Goal: Obtain resource: Download file/media

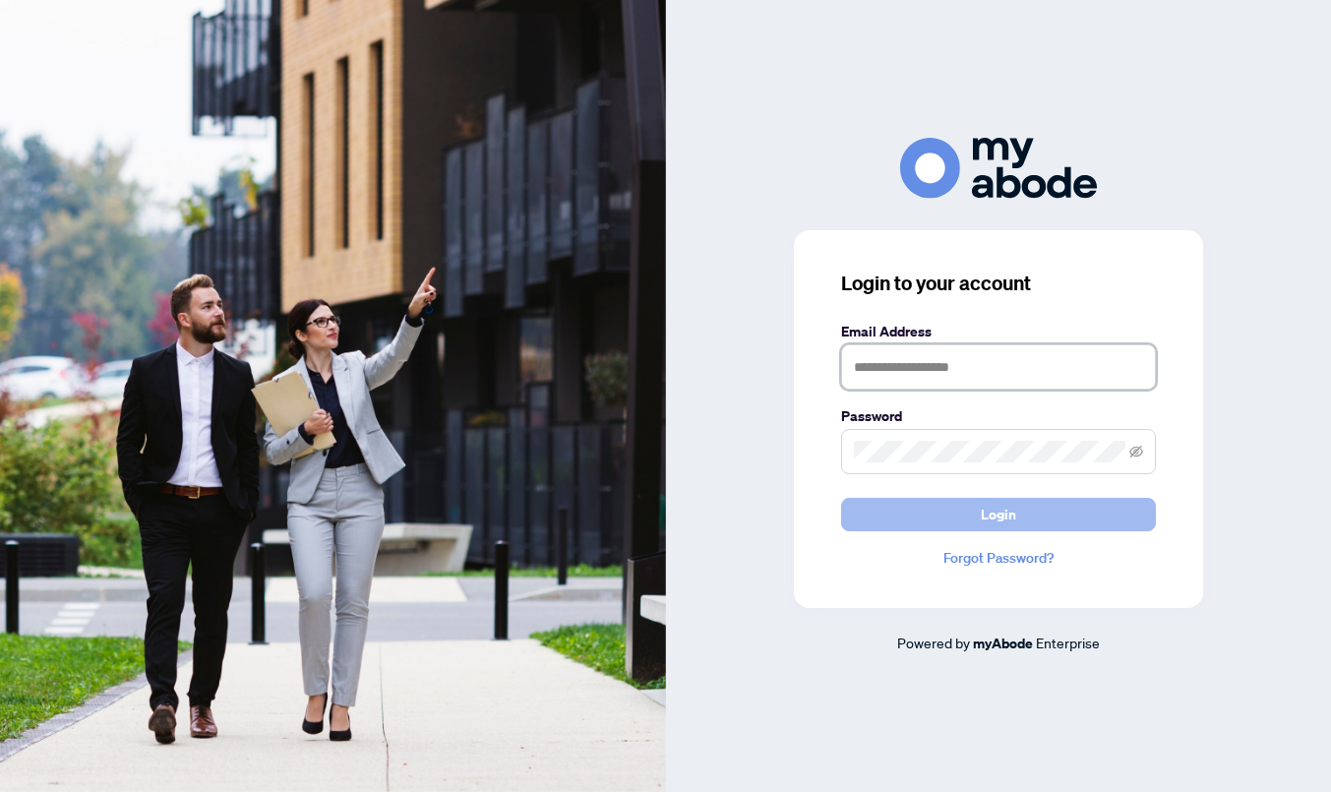
type input "**********"
click at [969, 528] on button "Login" at bounding box center [998, 514] width 315 height 33
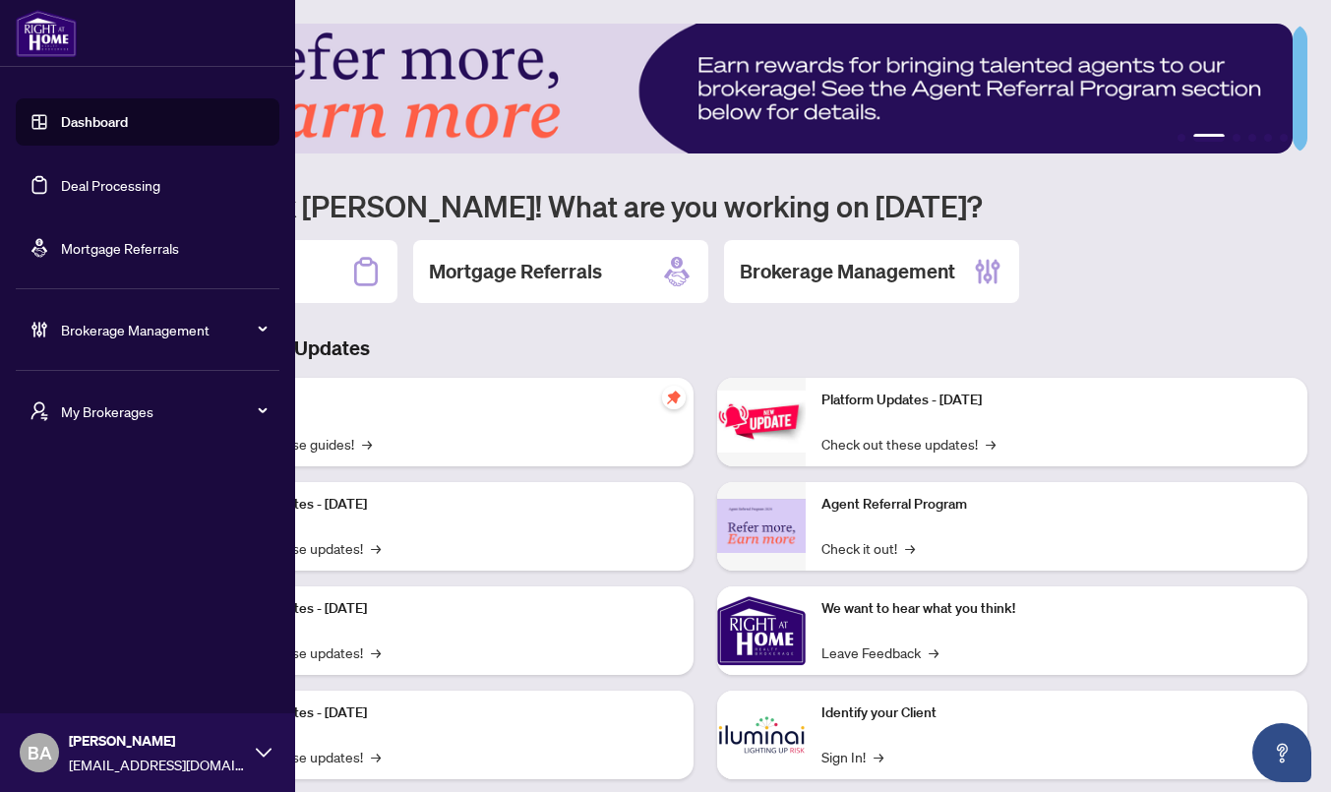
click at [111, 336] on span "Brokerage Management" at bounding box center [163, 330] width 205 height 22
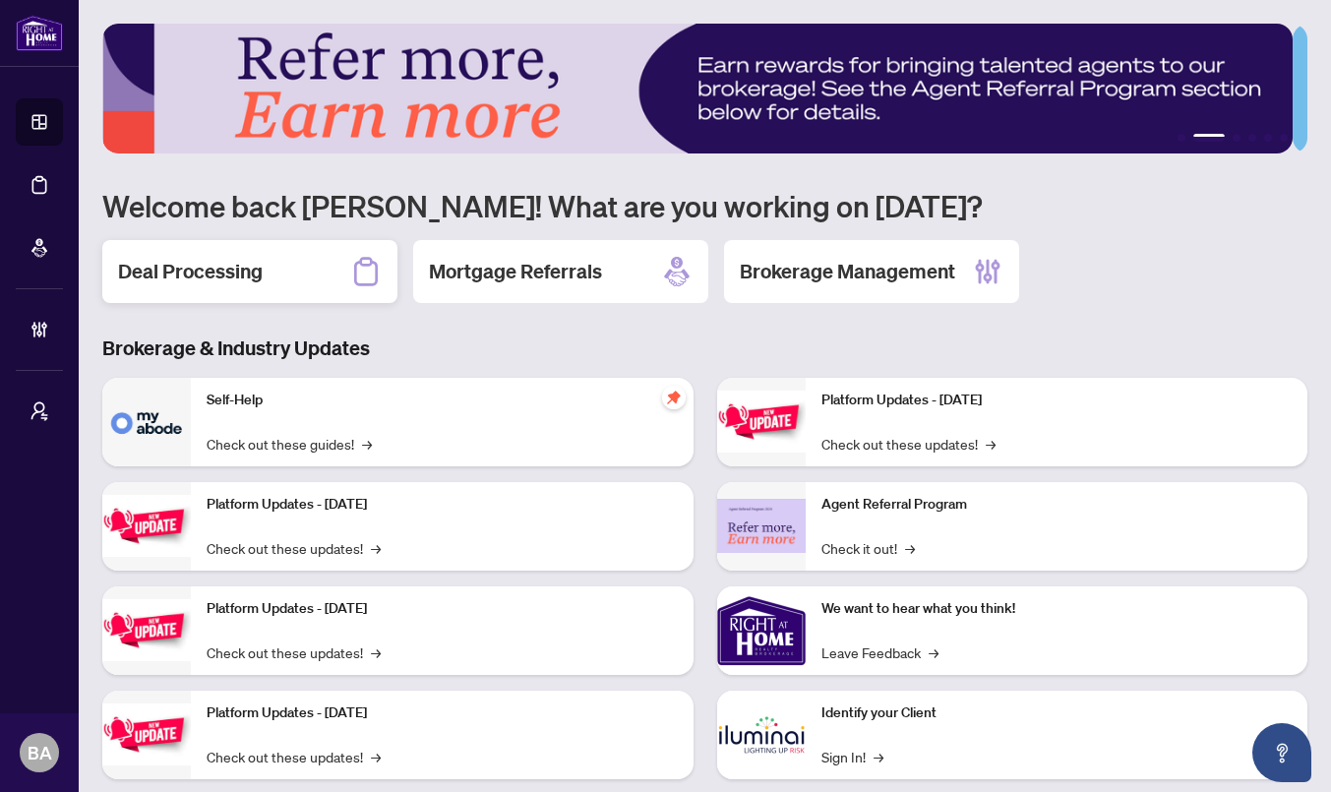
click at [249, 268] on h2 "Deal Processing" at bounding box center [190, 272] width 145 height 28
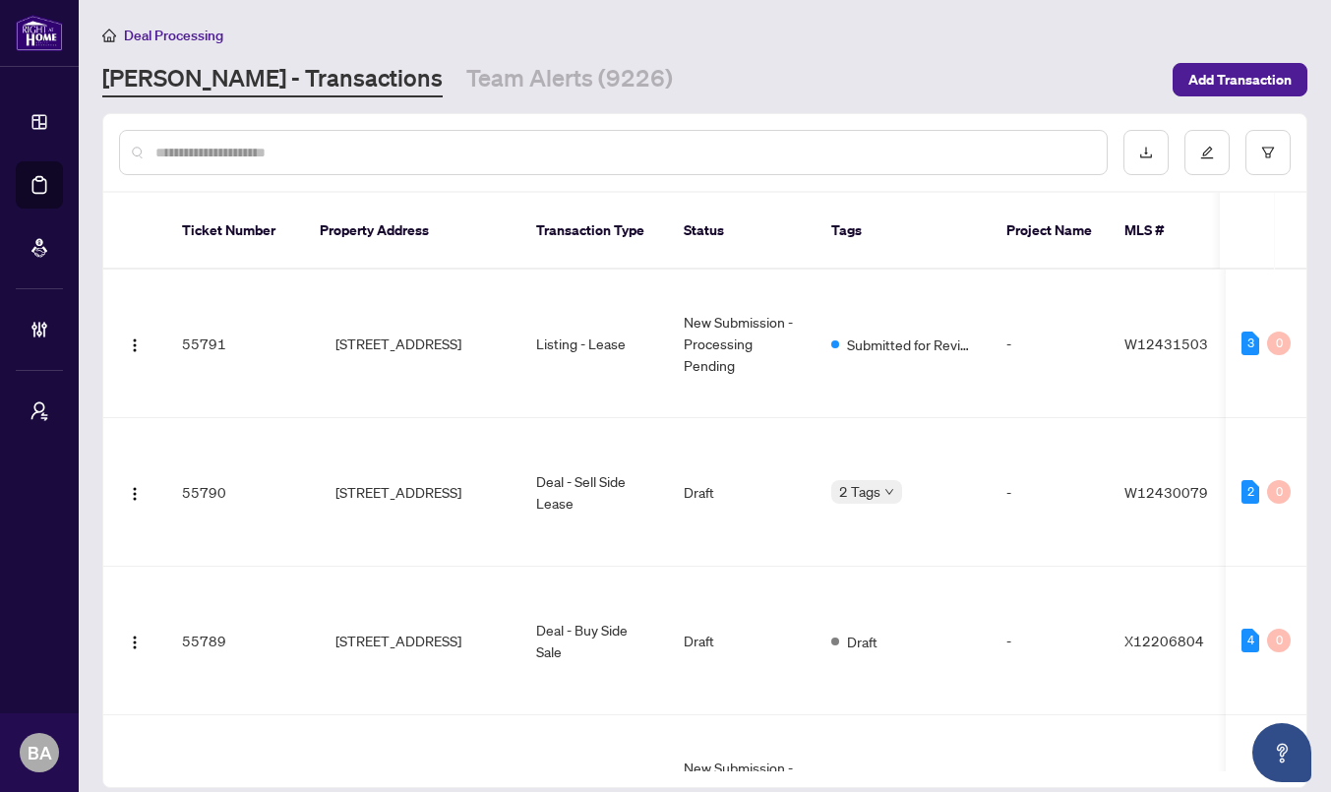
click at [324, 151] on input "text" at bounding box center [623, 153] width 936 height 22
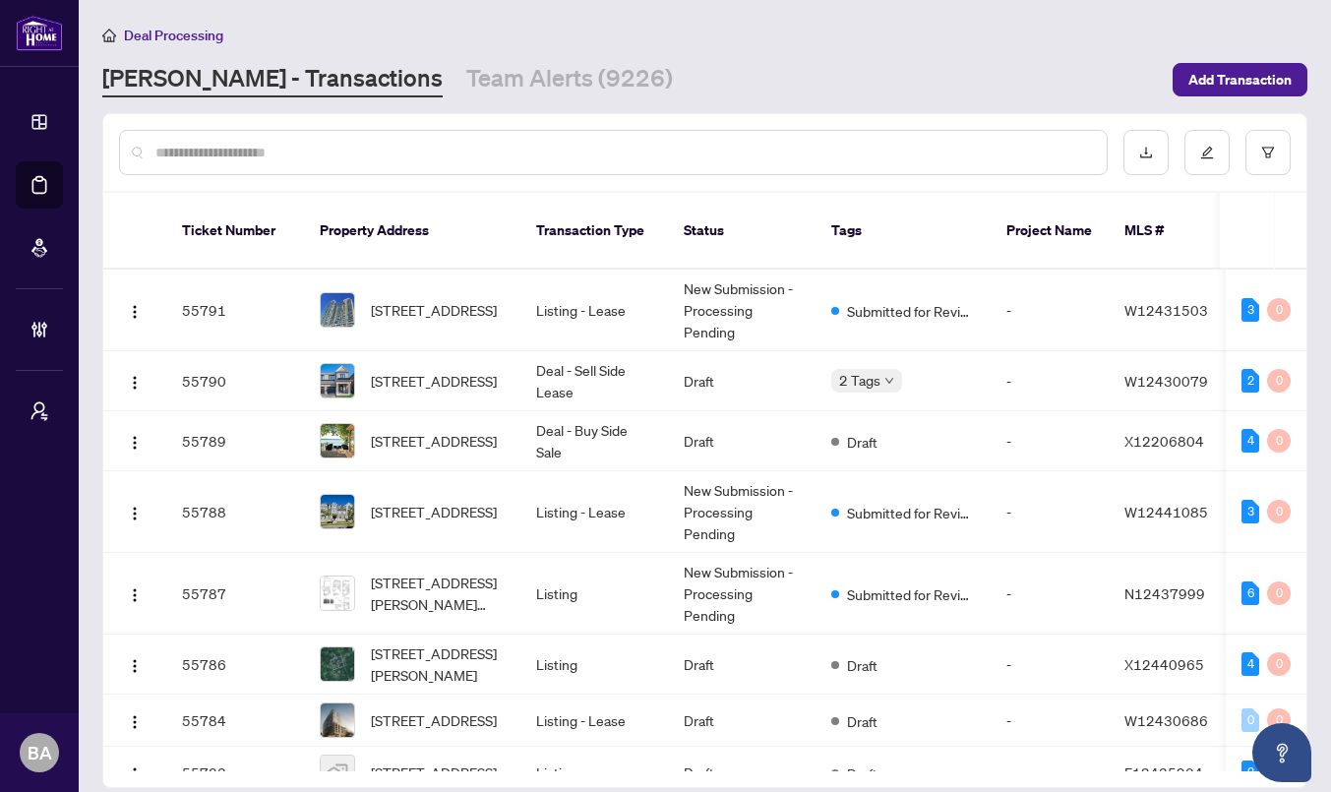
paste input "*****"
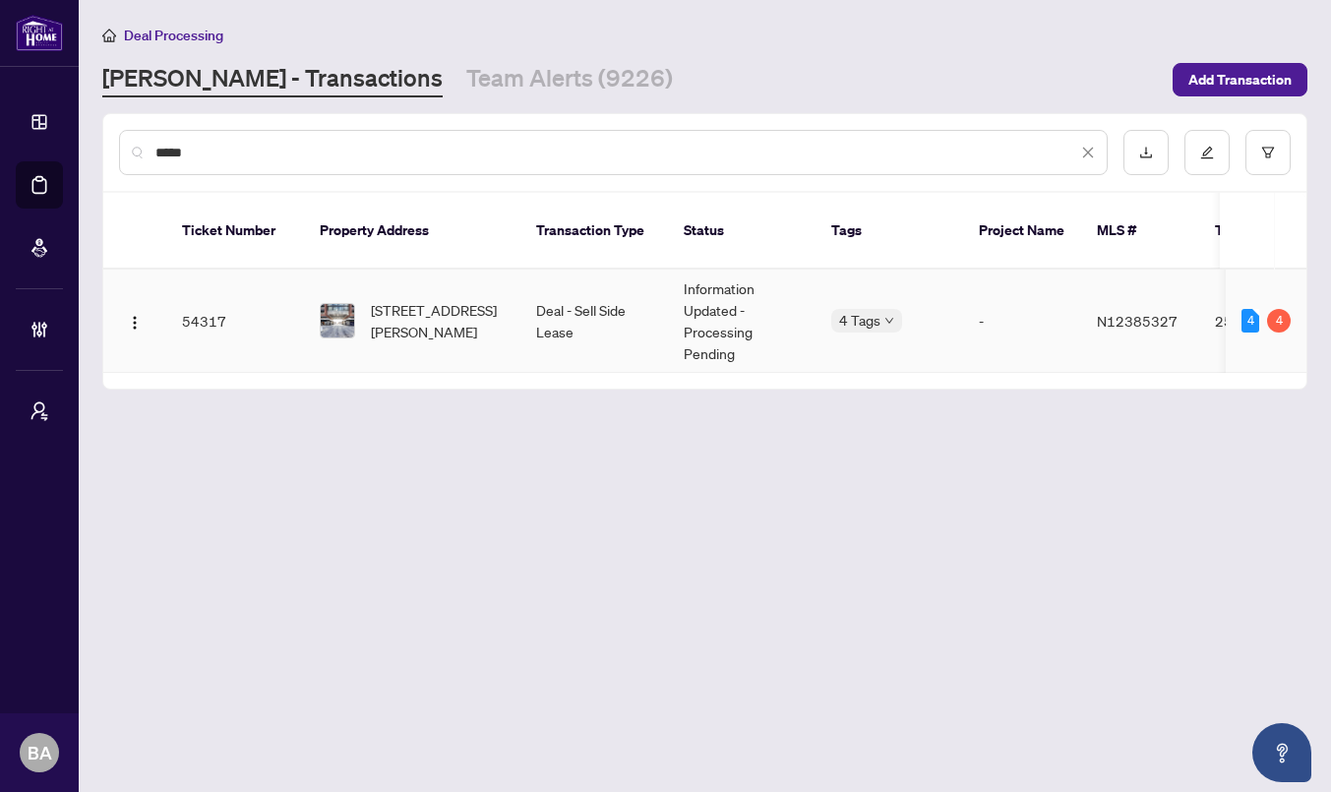
type input "*****"
click at [261, 317] on td "54317" at bounding box center [235, 321] width 138 height 103
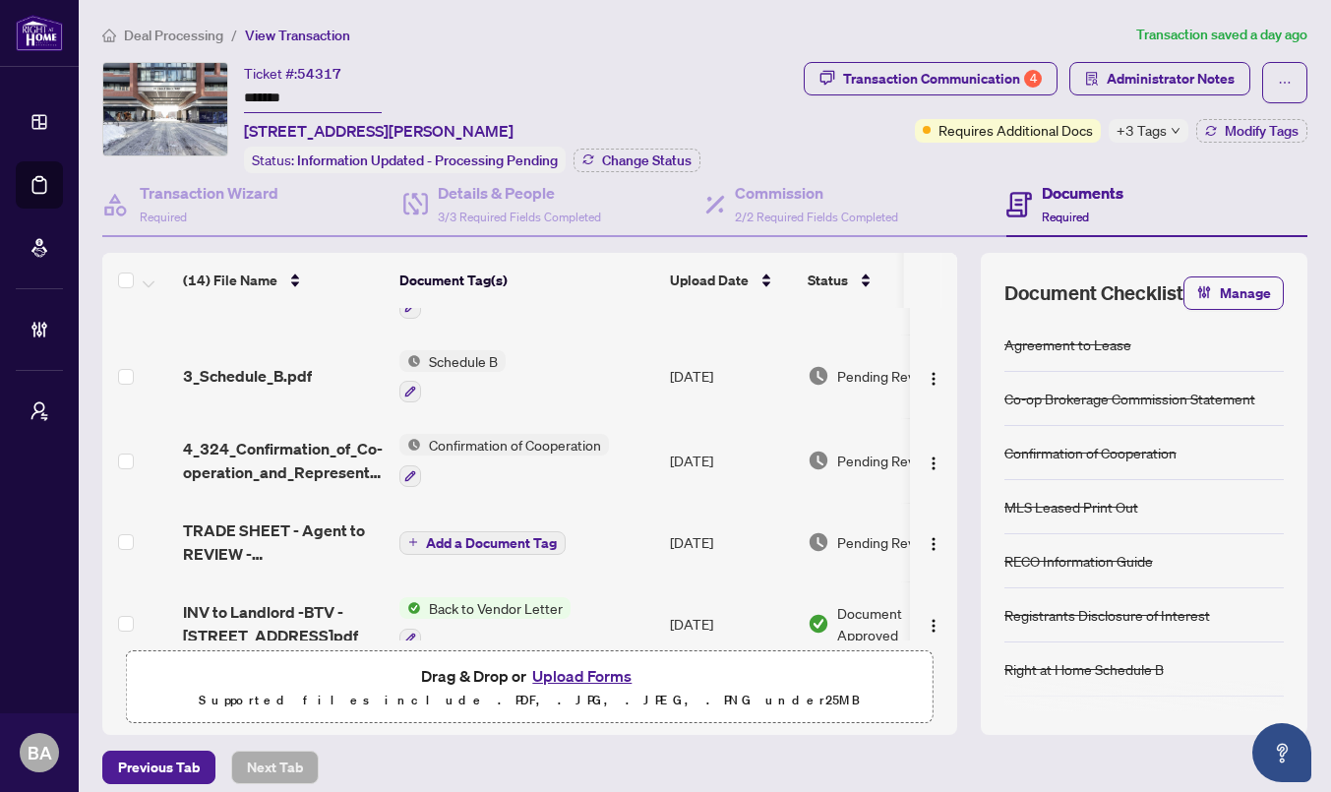
scroll to position [60, 0]
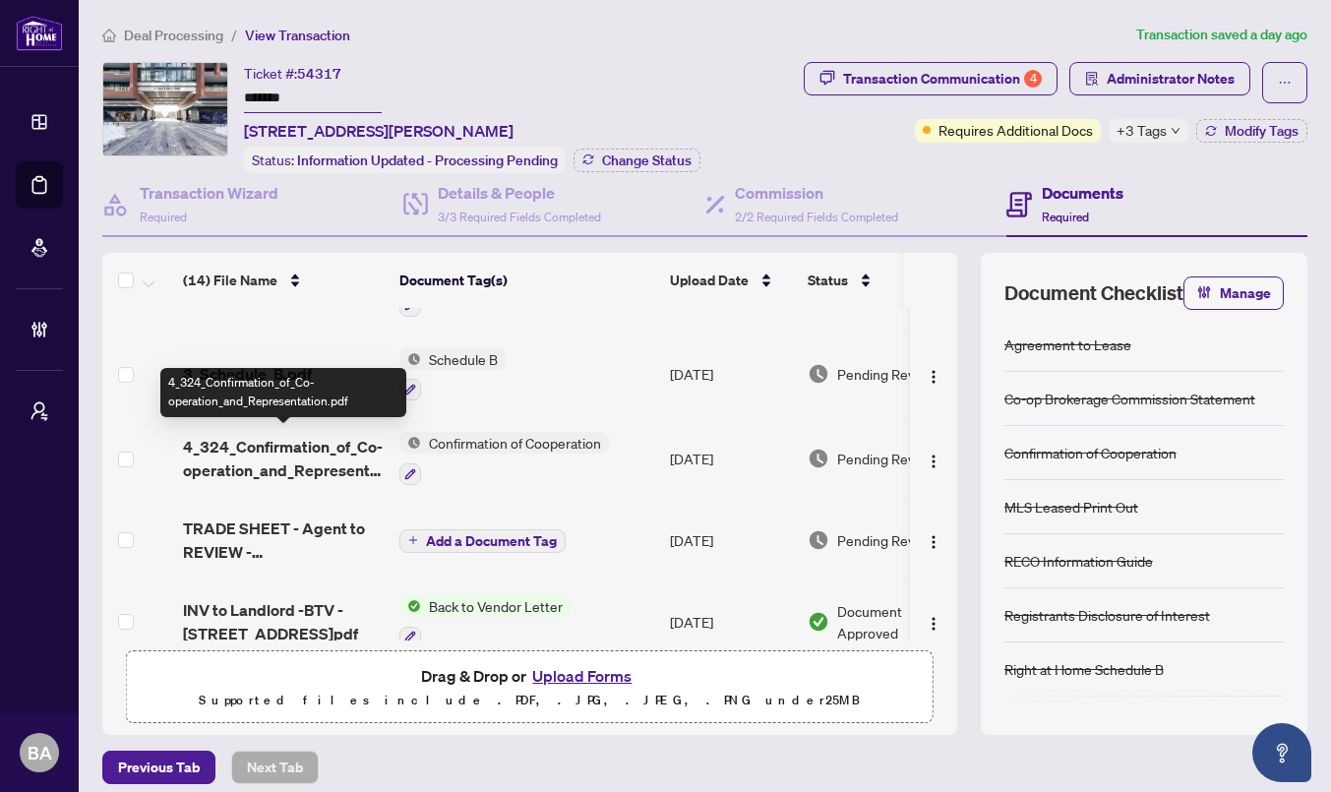
click at [262, 435] on span "4_324_Confirmation_of_Co-operation_and_Representation.pdf" at bounding box center [283, 458] width 201 height 47
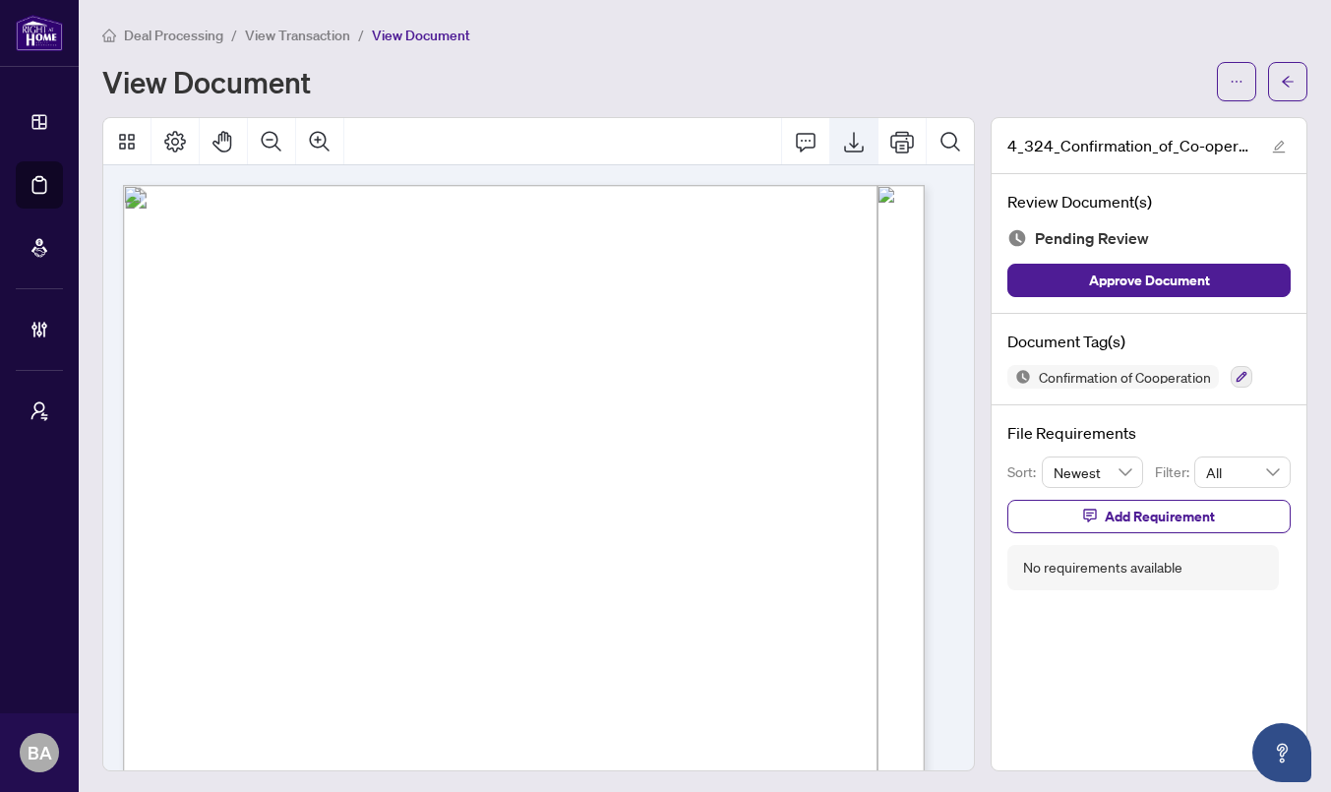
click at [842, 144] on icon "Export" at bounding box center [854, 142] width 24 height 24
click at [286, 36] on span "View Transaction" at bounding box center [297, 36] width 105 height 18
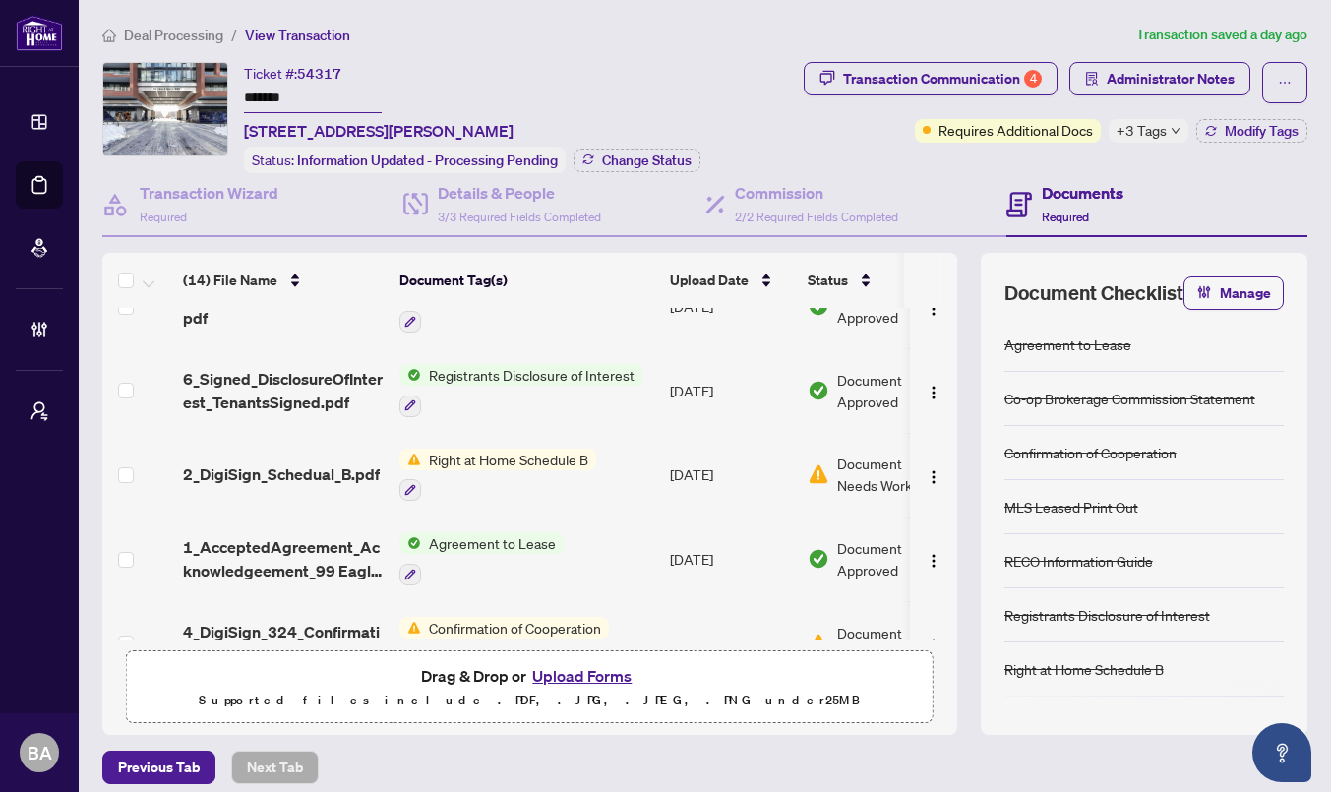
scroll to position [713, 0]
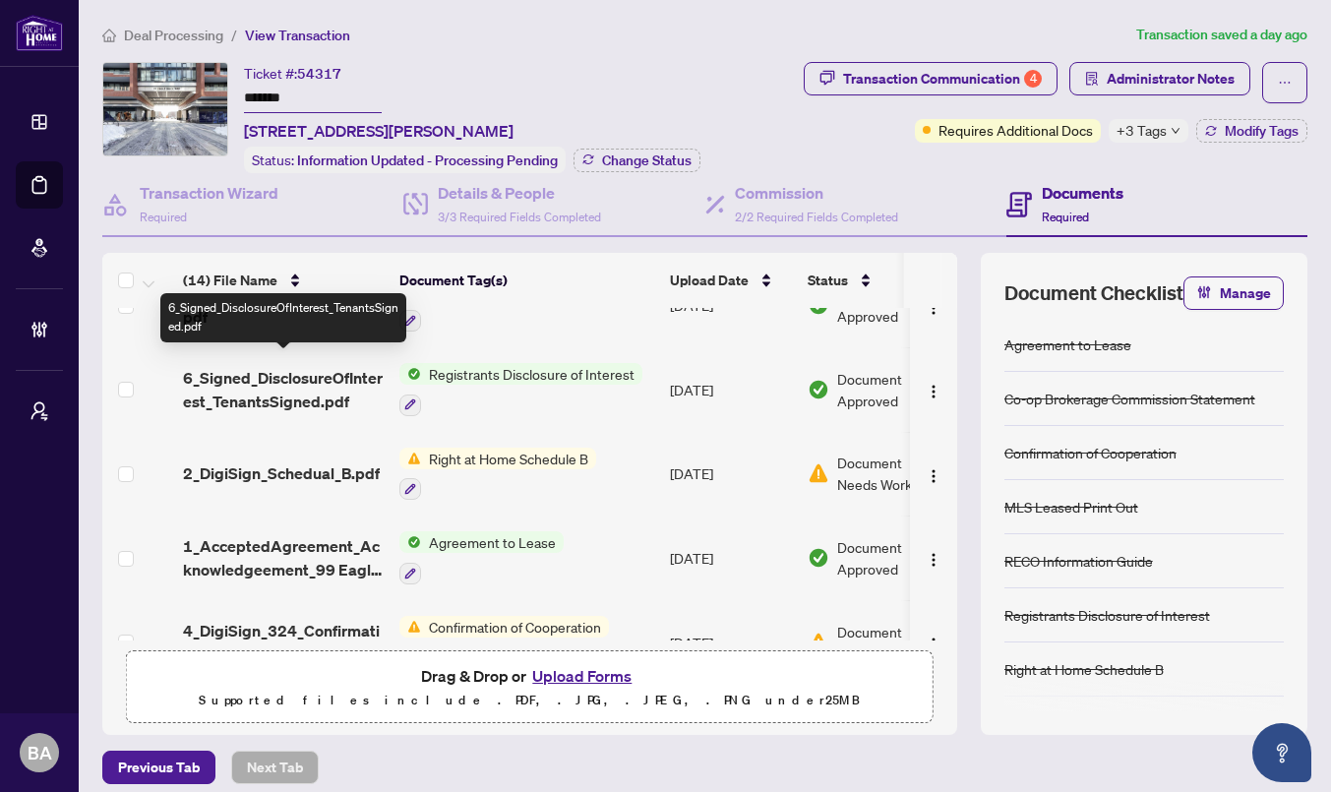
click at [286, 380] on span "6_Signed_DisclosureOfInterest_TenantsSigned.pdf" at bounding box center [283, 389] width 201 height 47
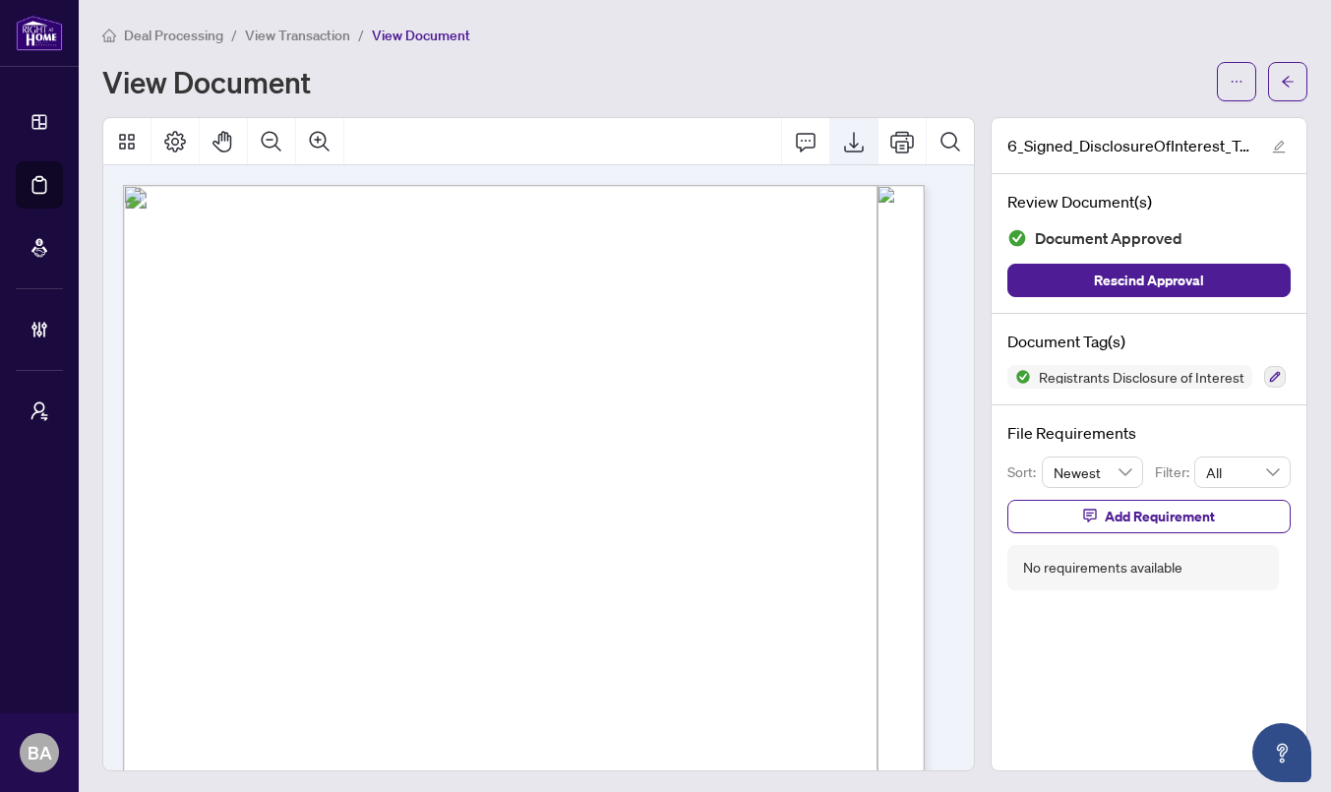
click at [844, 145] on icon "Export" at bounding box center [854, 142] width 20 height 21
click at [303, 31] on span "View Transaction" at bounding box center [297, 36] width 105 height 18
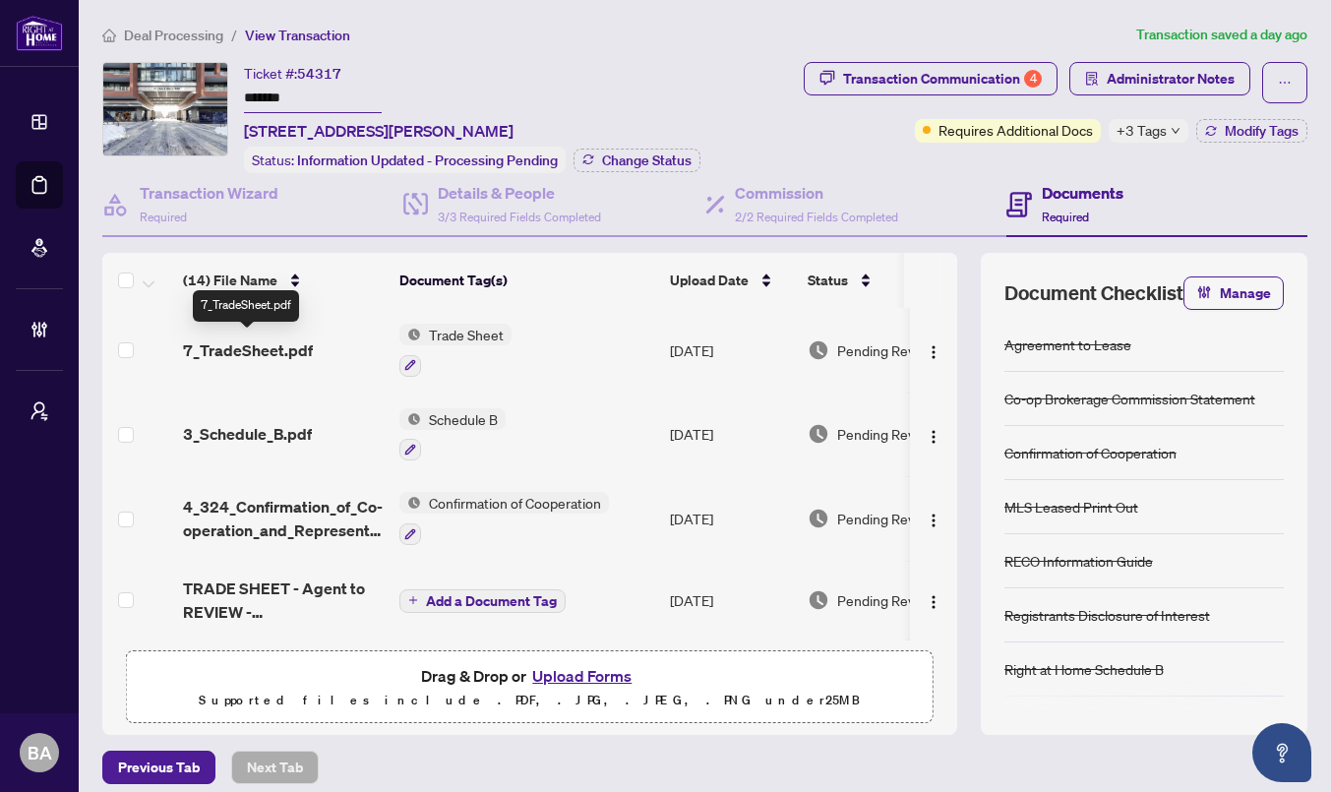
click at [256, 343] on span "7_TradeSheet.pdf" at bounding box center [248, 350] width 130 height 24
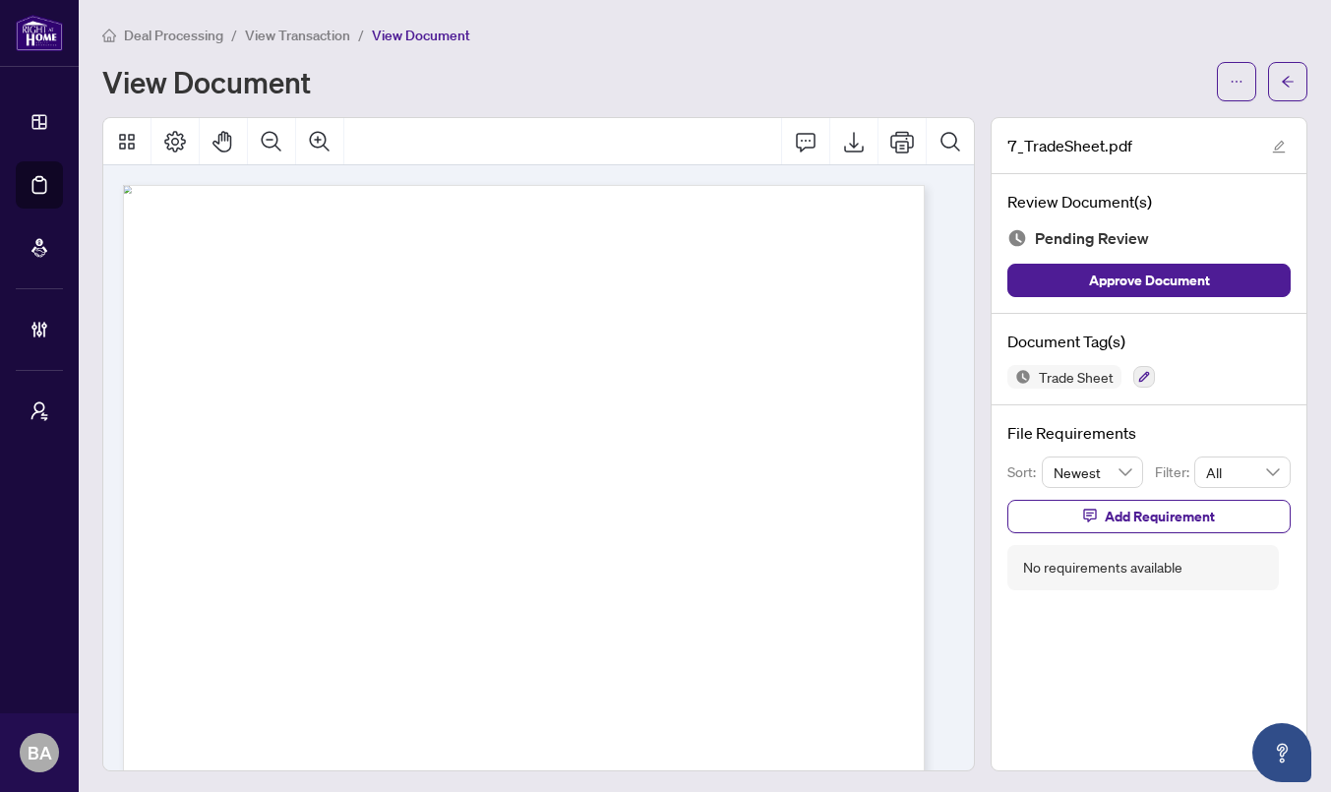
click at [313, 34] on span "View Transaction" at bounding box center [297, 36] width 105 height 18
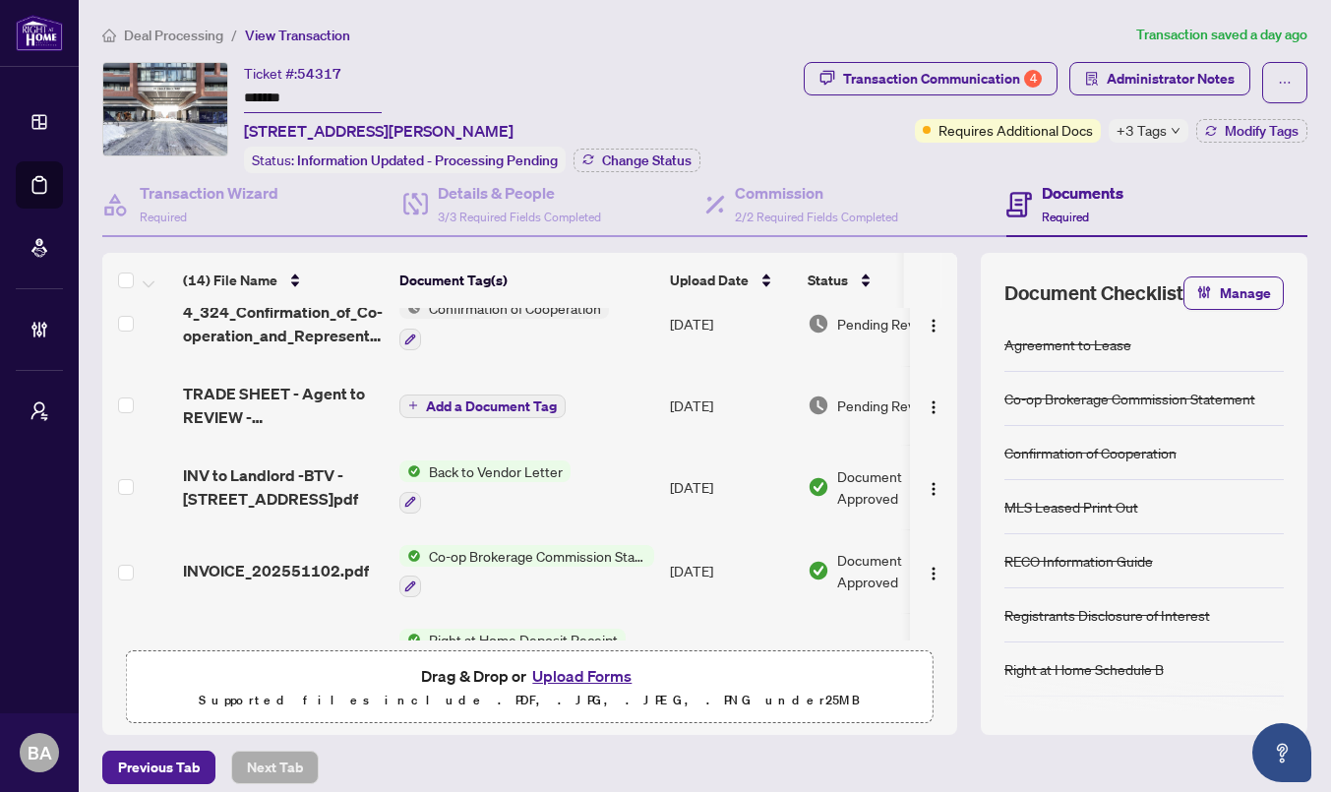
scroll to position [196, 0]
click at [258, 558] on span "INVOICE_202551102.pdf" at bounding box center [276, 570] width 186 height 24
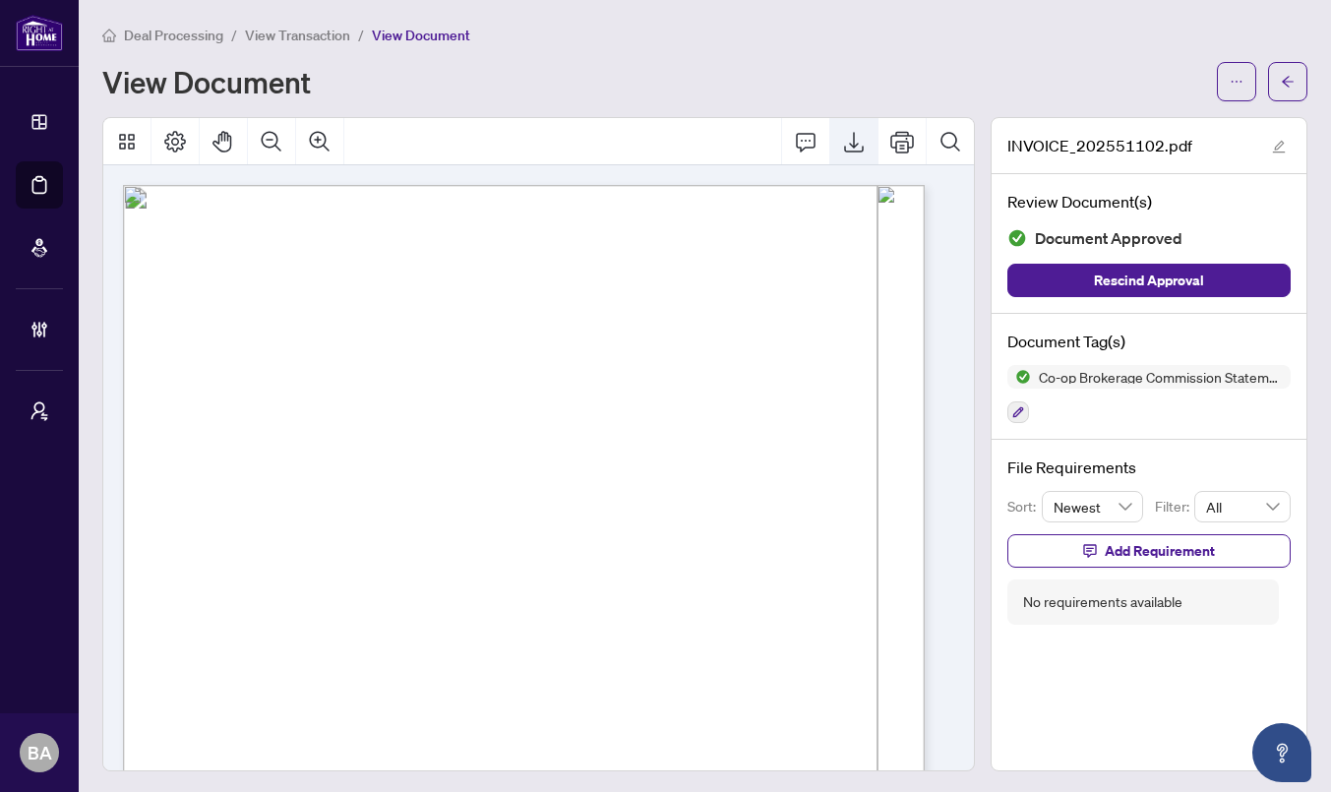
click at [842, 143] on icon "Export" at bounding box center [854, 142] width 24 height 24
click at [306, 32] on span "View Transaction" at bounding box center [297, 36] width 105 height 18
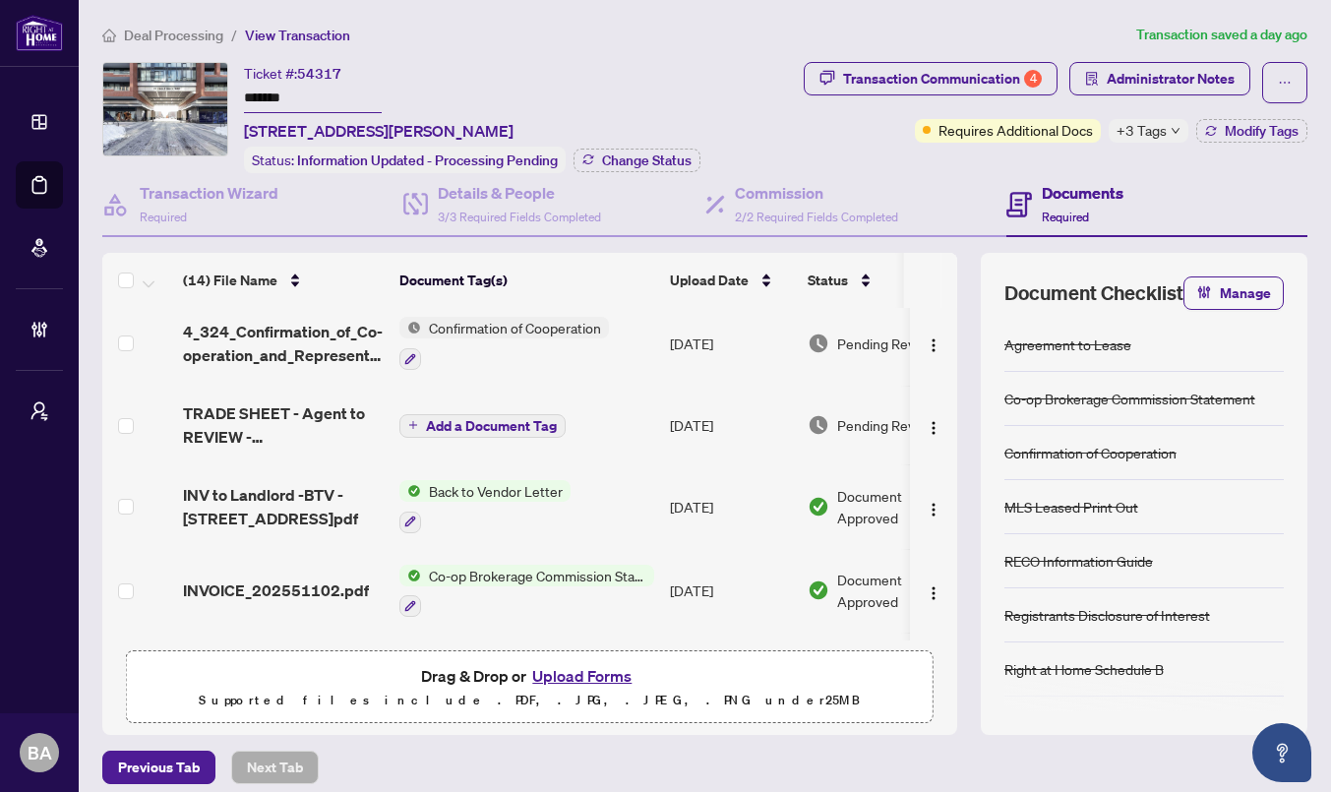
scroll to position [190, 0]
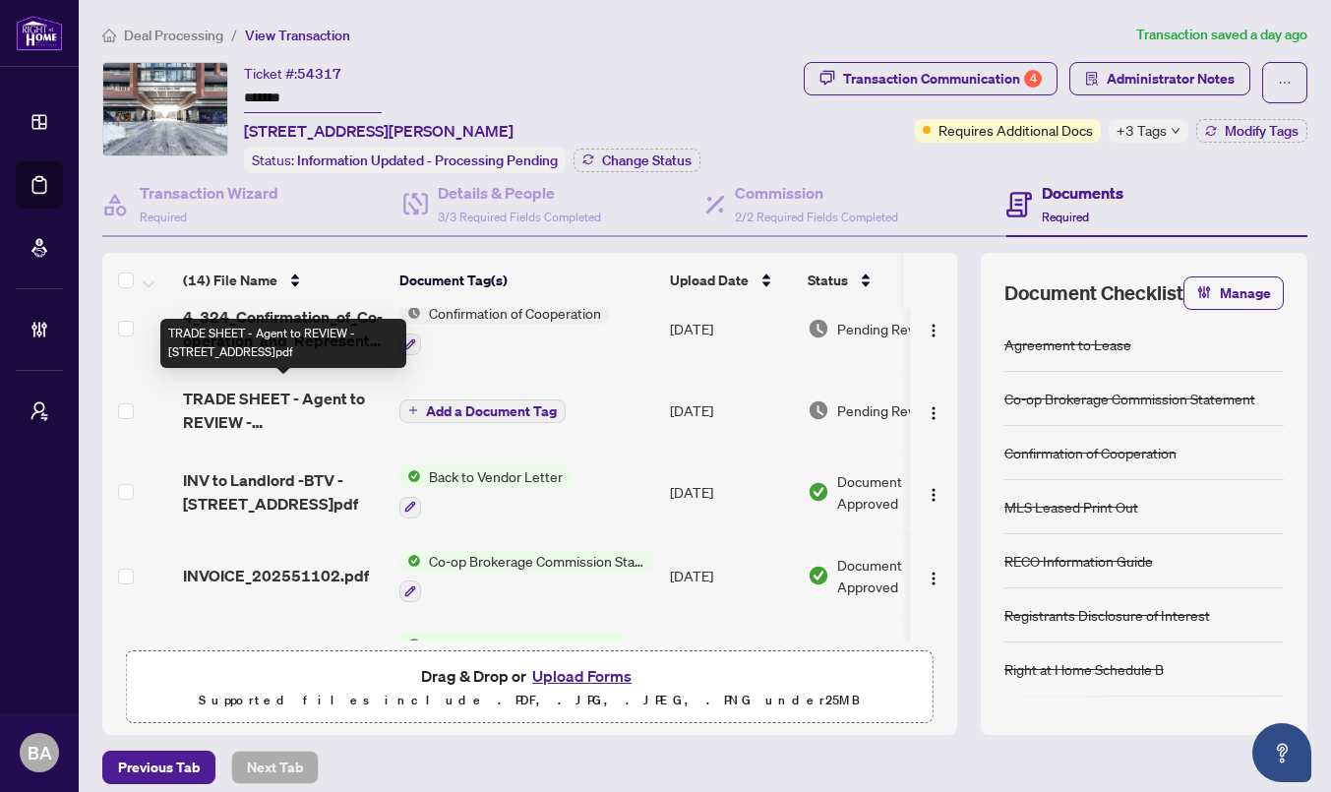
click at [252, 403] on span "TRADE SHEET - Agent to REVIEW - [STREET_ADDRESS]pdf" at bounding box center [283, 410] width 201 height 47
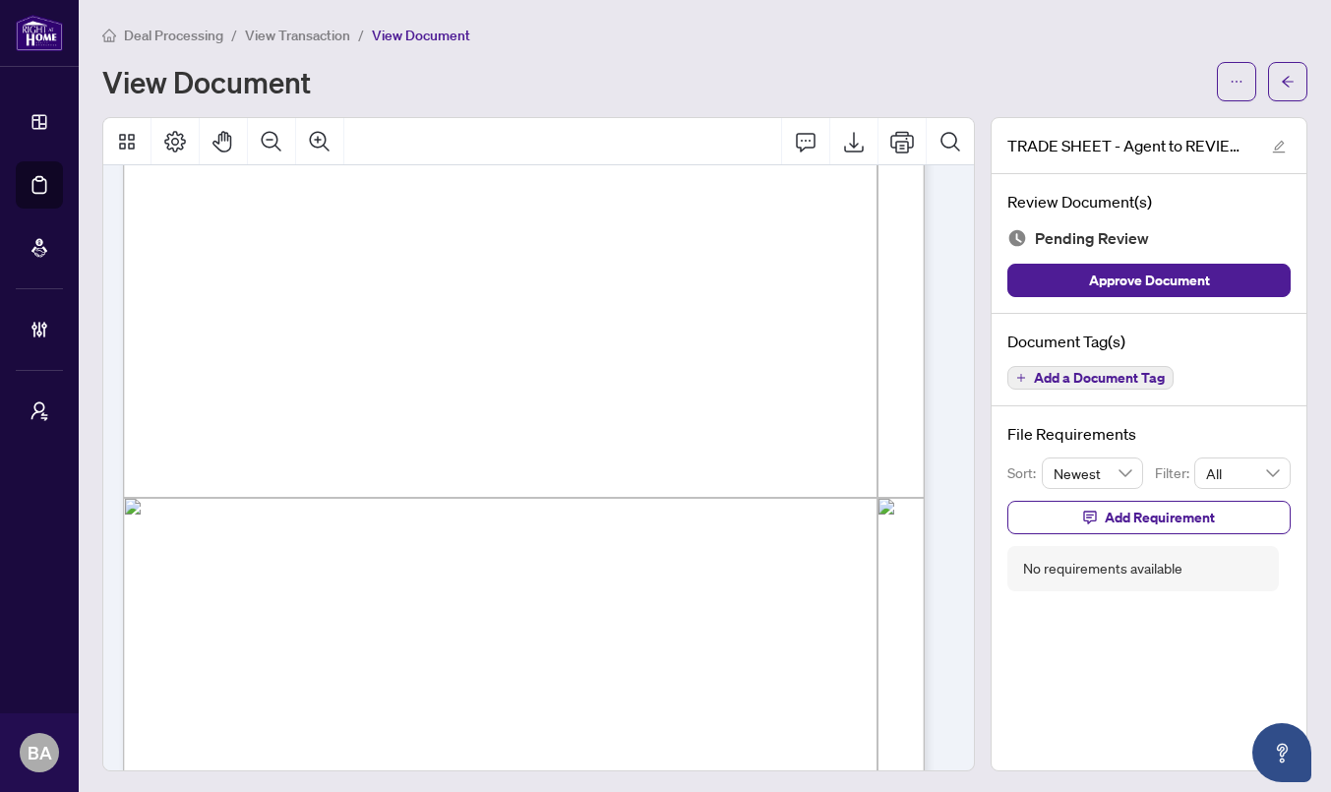
scroll to position [471, 0]
click at [847, 144] on icon "Export" at bounding box center [854, 142] width 24 height 24
click at [310, 35] on span "View Transaction" at bounding box center [297, 36] width 105 height 18
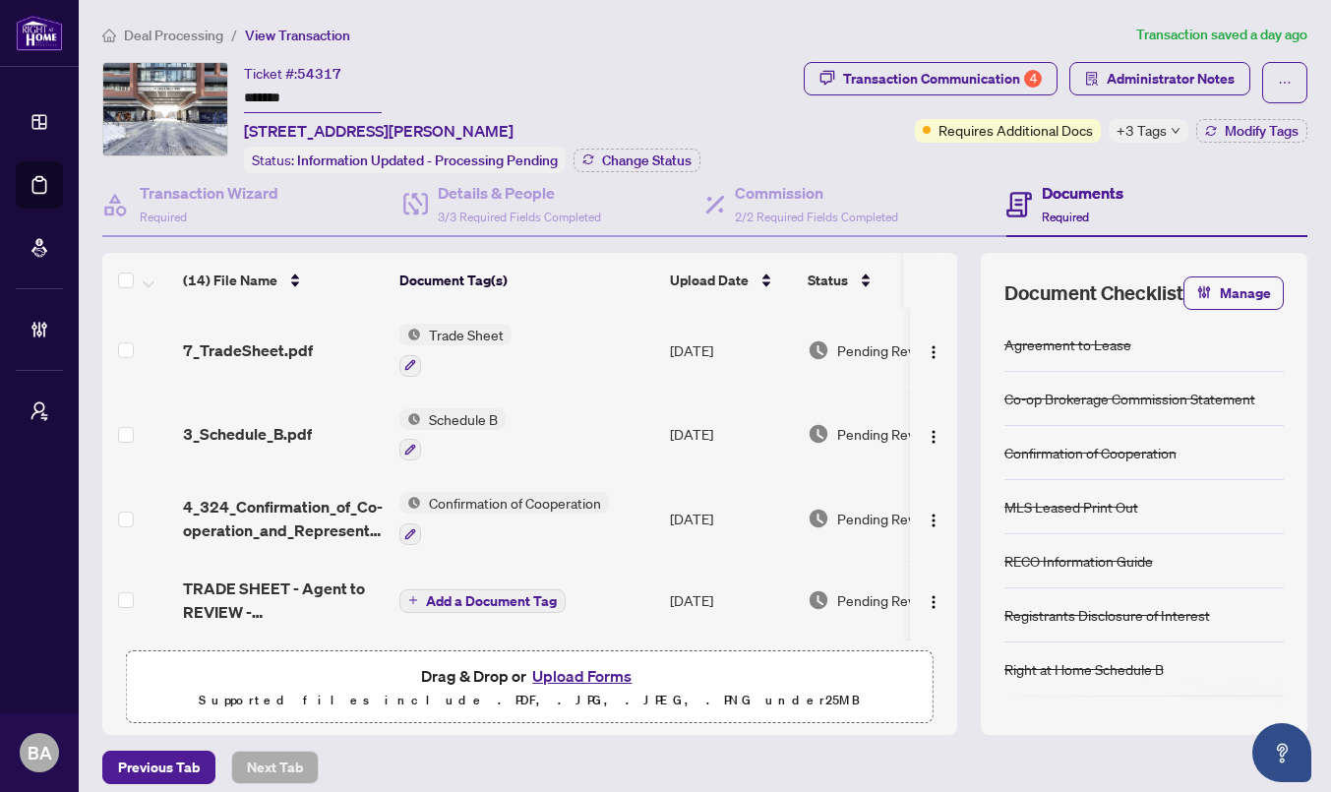
click at [328, 478] on td "4_324_Confirmation_of_Co-operation_and_Representation.pdf" at bounding box center [283, 518] width 216 height 85
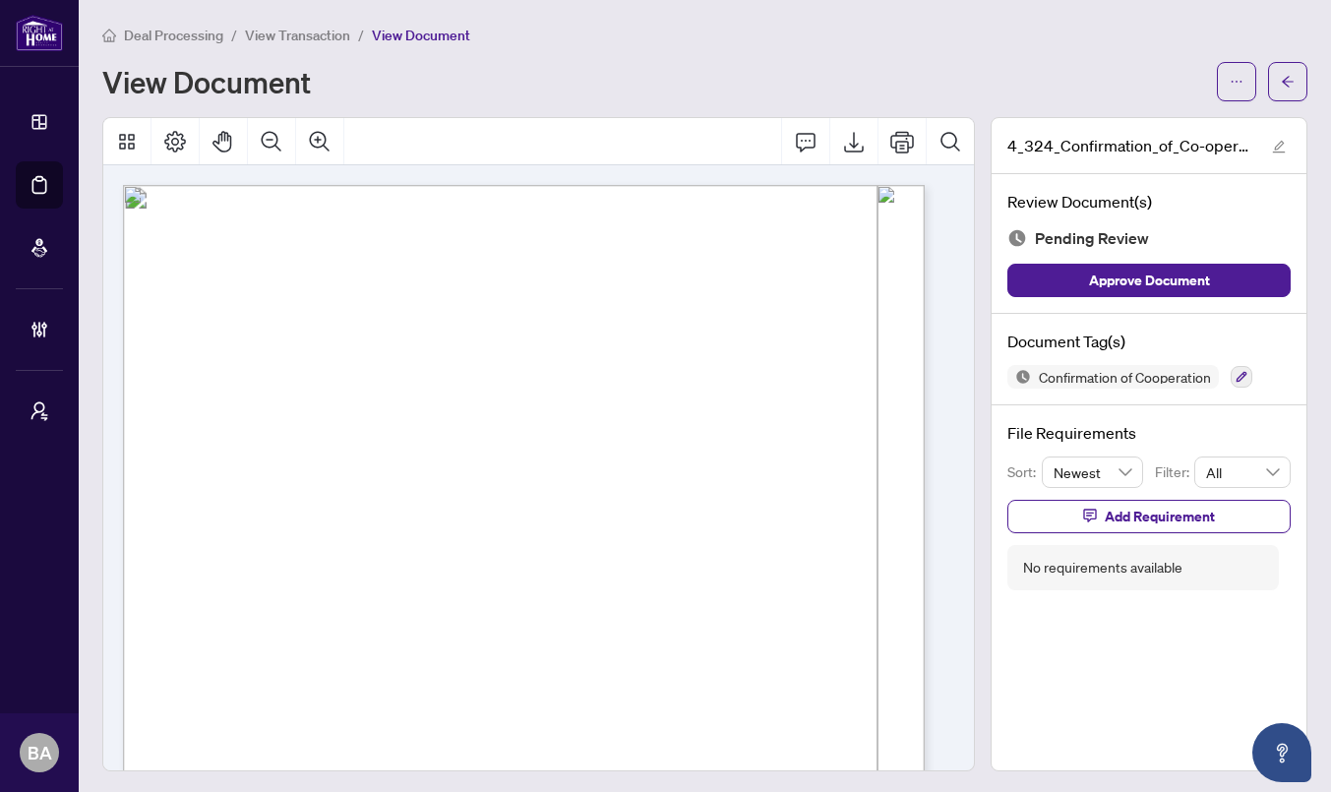
click at [315, 30] on span "View Transaction" at bounding box center [297, 36] width 105 height 18
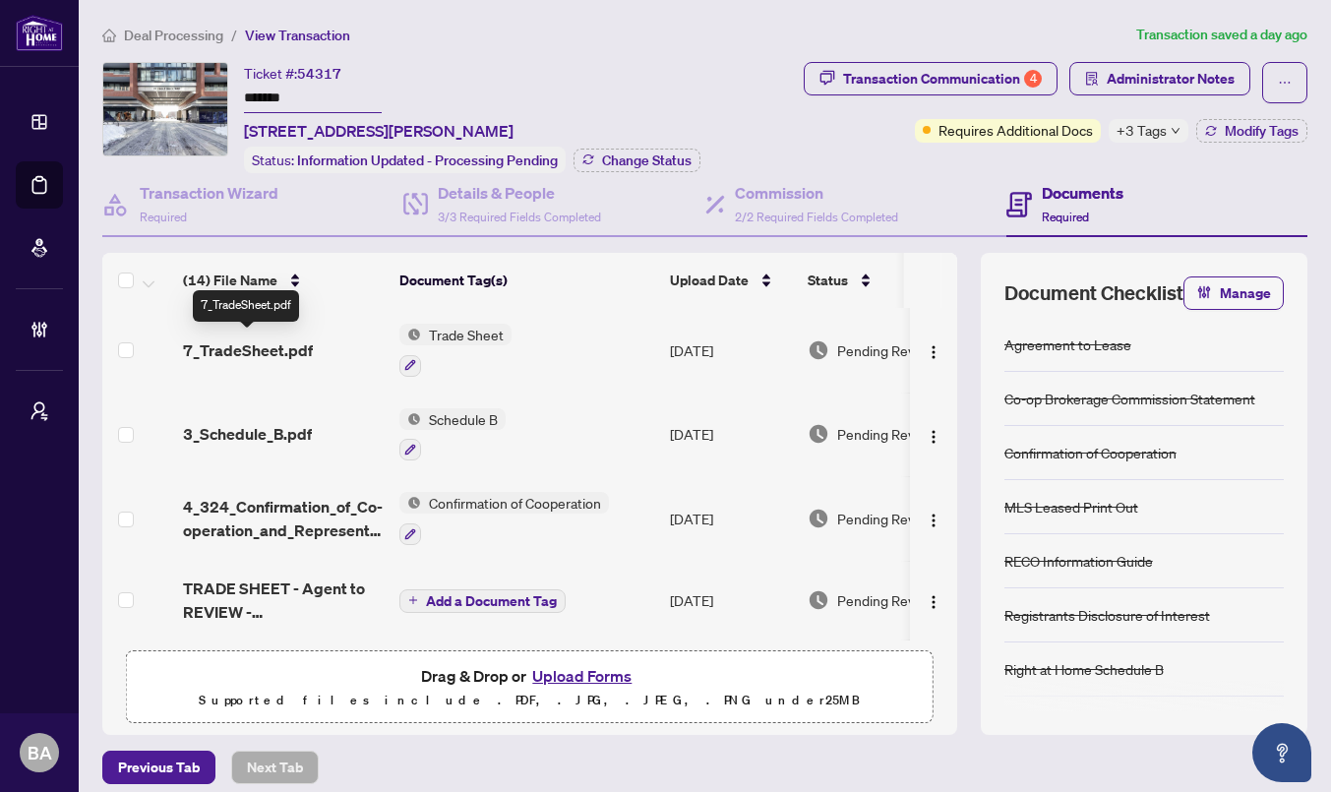
click at [241, 345] on span "7_TradeSheet.pdf" at bounding box center [248, 350] width 130 height 24
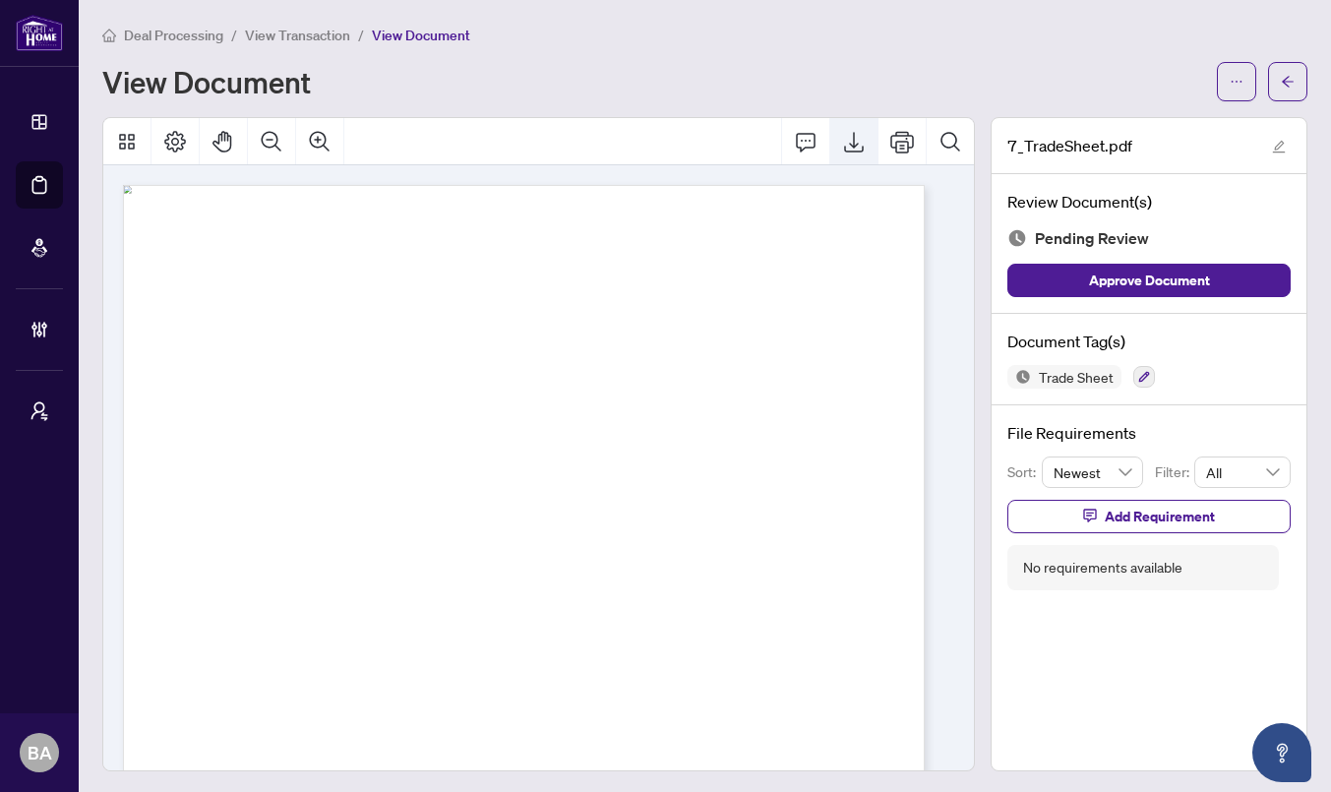
click at [844, 147] on icon "Export" at bounding box center [854, 142] width 20 height 21
click at [610, 115] on div "Deal Processing / View Transaction / View Document View Document 7_TradeSheet.p…" at bounding box center [704, 398] width 1205 height 748
click at [890, 144] on icon "Print" at bounding box center [902, 142] width 24 height 22
click at [309, 44] on li "View Transaction" at bounding box center [297, 35] width 105 height 23
click at [307, 31] on span "View Transaction" at bounding box center [297, 36] width 105 height 18
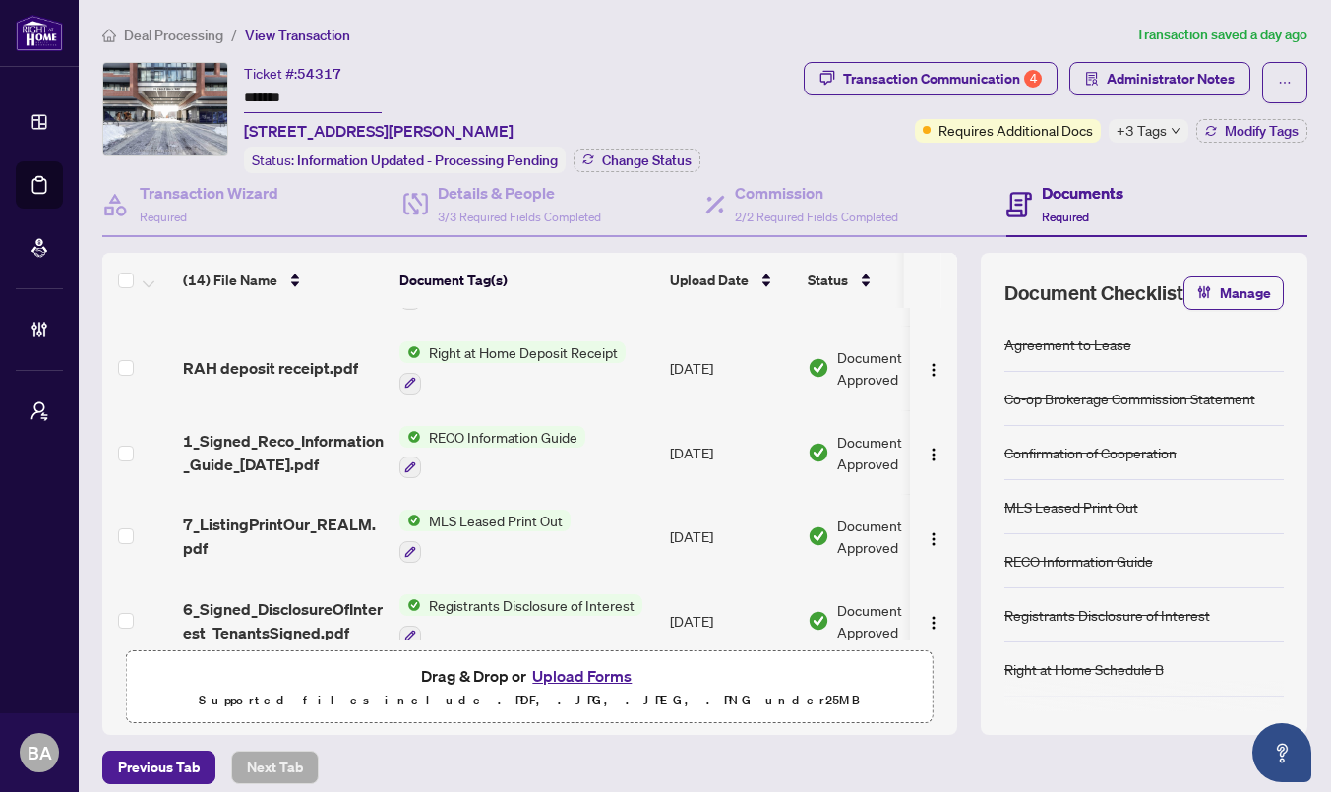
scroll to position [459, 0]
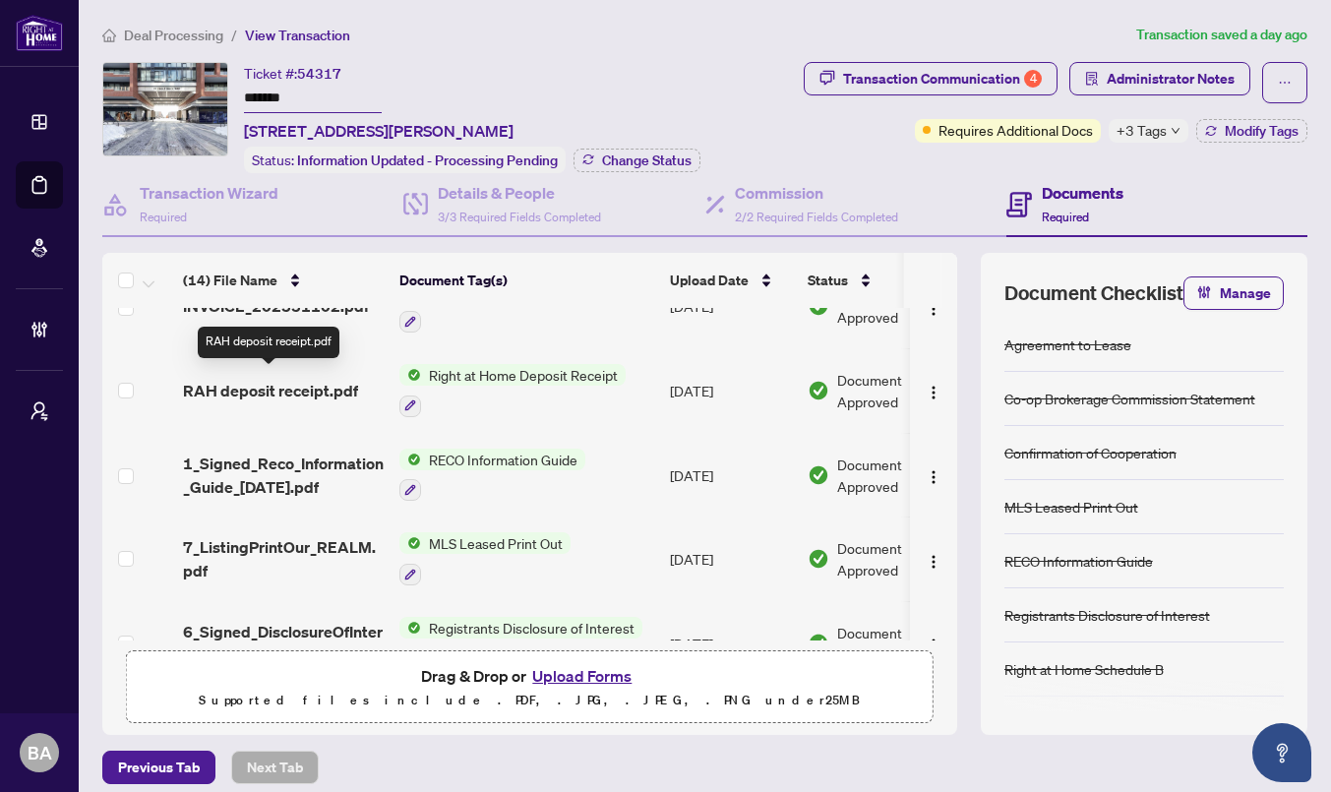
click at [299, 379] on span "RAH deposit receipt.pdf" at bounding box center [270, 391] width 175 height 24
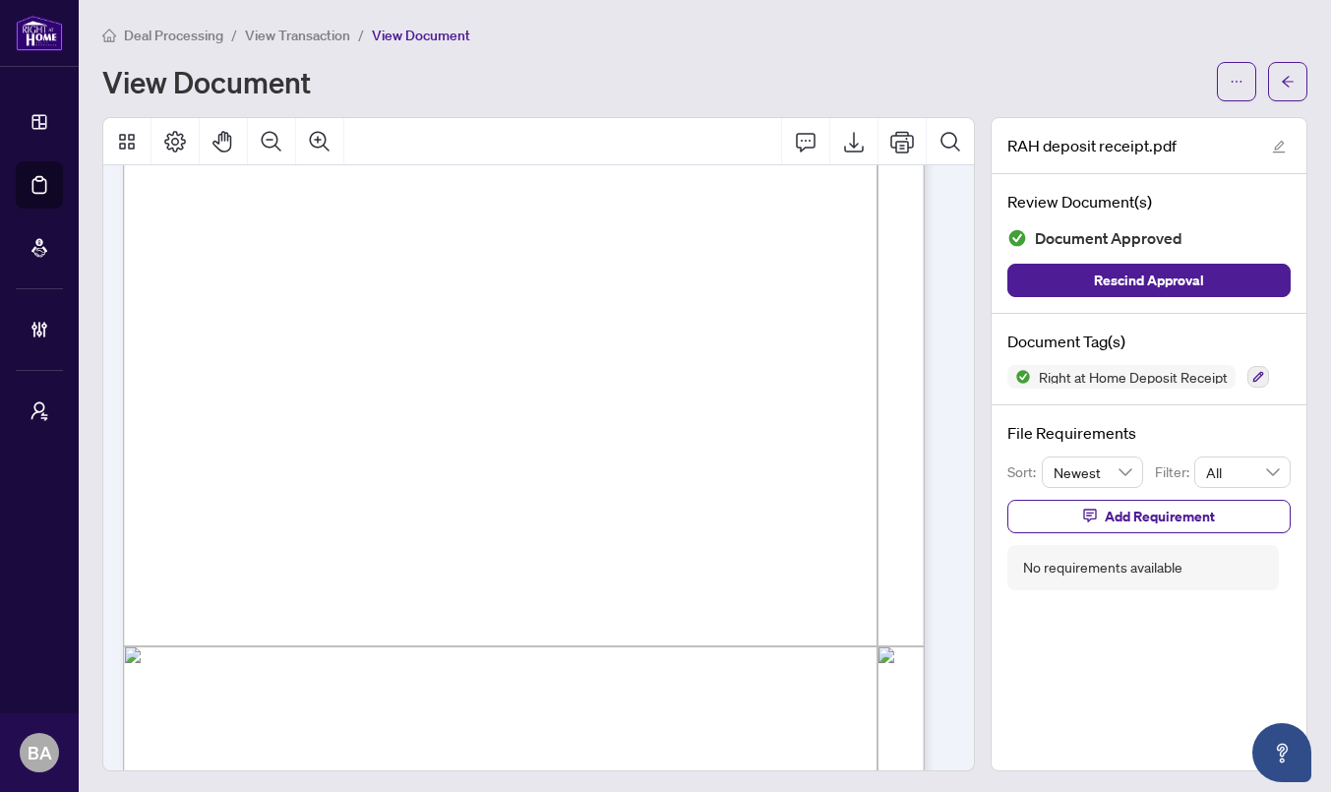
scroll to position [308, 0]
click at [844, 146] on icon "Export" at bounding box center [854, 142] width 24 height 24
click at [890, 141] on icon "Print" at bounding box center [902, 142] width 24 height 24
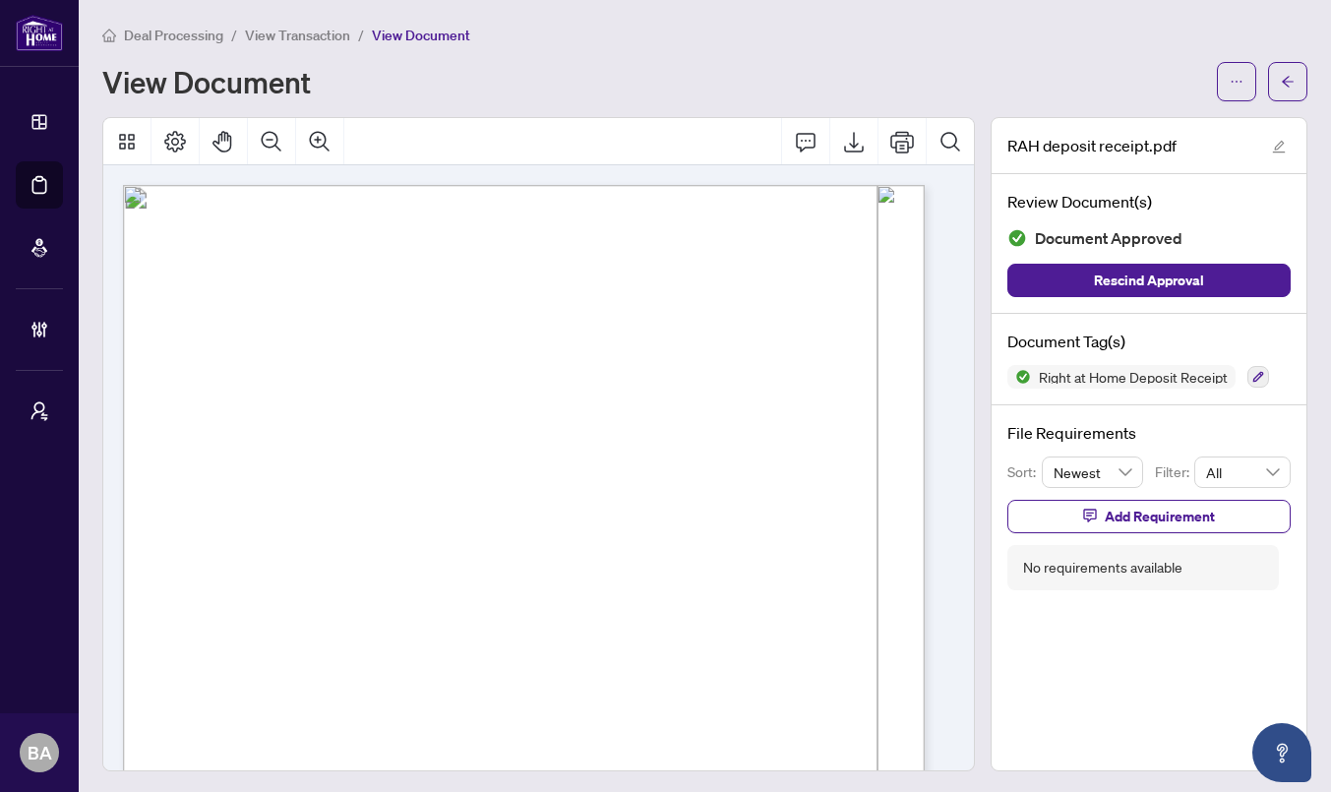
click at [837, 75] on div "View Document" at bounding box center [653, 81] width 1103 height 31
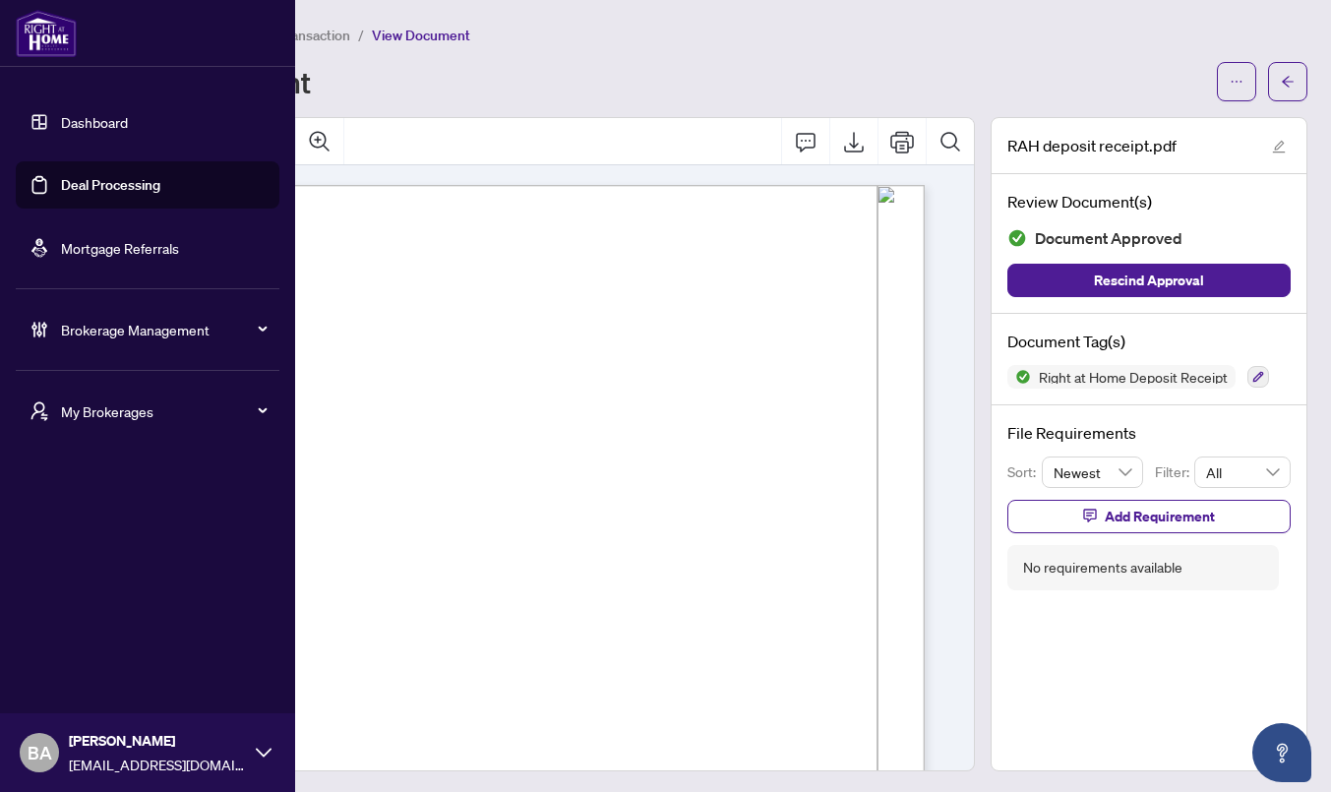
click at [61, 123] on link "Dashboard" at bounding box center [94, 122] width 67 height 18
